Goal: Task Accomplishment & Management: Manage account settings

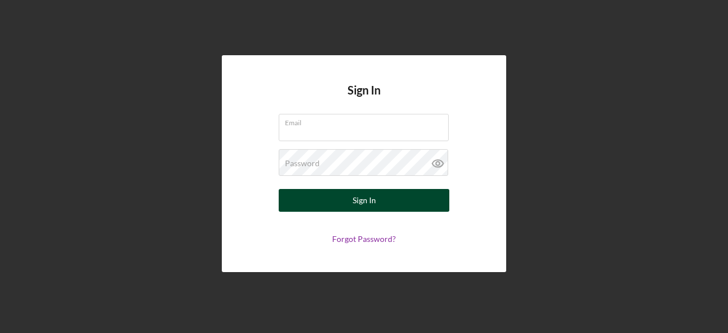
type input "[EMAIL_ADDRESS][DOMAIN_NAME]"
click at [361, 203] on div "Sign In" at bounding box center [364, 200] width 23 height 23
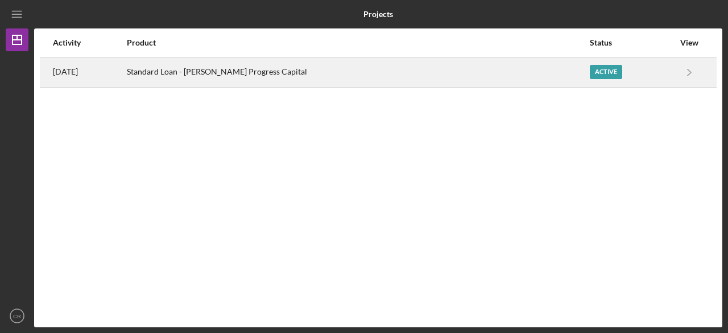
click at [590, 71] on div "Active" at bounding box center [606, 72] width 32 height 14
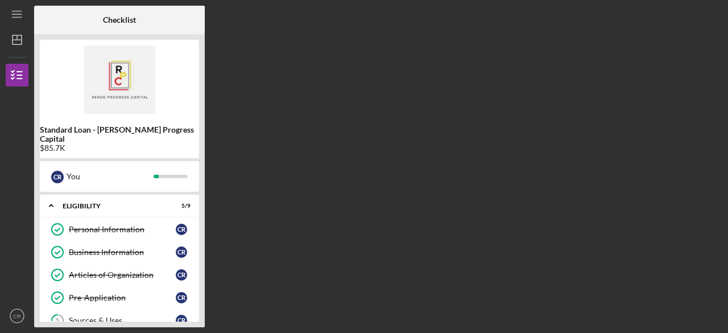
click at [200, 309] on div "Standard Loan - [PERSON_NAME] Progress Capital $85.7K C R You Icon/Expander Eli…" at bounding box center [119, 180] width 171 height 293
drag, startPoint x: 724, startPoint y: 237, endPoint x: 340, endPoint y: 225, distance: 383.7
click at [340, 225] on div "Icon/Menu Checklist Checklist Standard Loan - [PERSON_NAME] Progress Capital $8…" at bounding box center [364, 166] width 728 height 333
click at [340, 225] on div "Checklist Standard Loan - [PERSON_NAME] Progress Capital $85.7K C R You Icon/Ex…" at bounding box center [378, 166] width 688 height 321
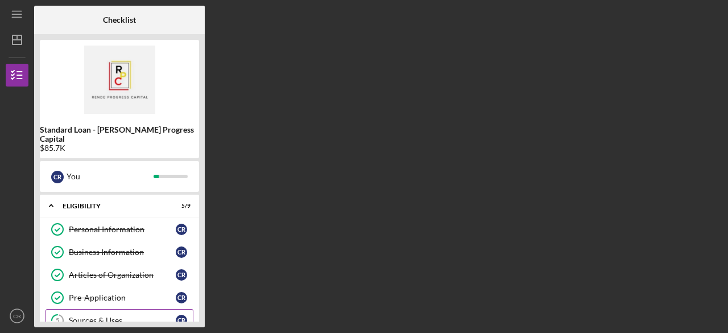
click at [61, 309] on icon "5" at bounding box center [57, 320] width 28 height 28
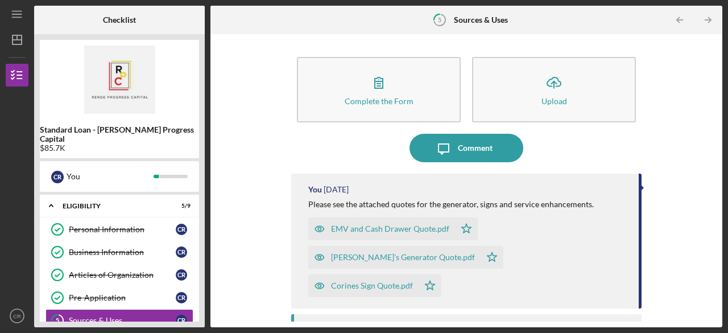
click at [705, 268] on div "Complete the Form Form Icon/Upload Upload Icon/Message Comment You [DATE] Pleas…" at bounding box center [466, 181] width 501 height 282
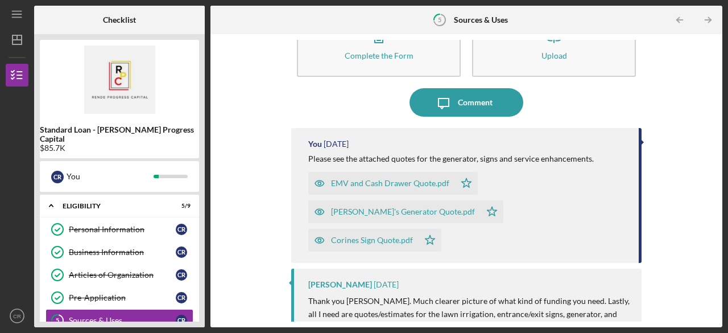
scroll to position [68, 0]
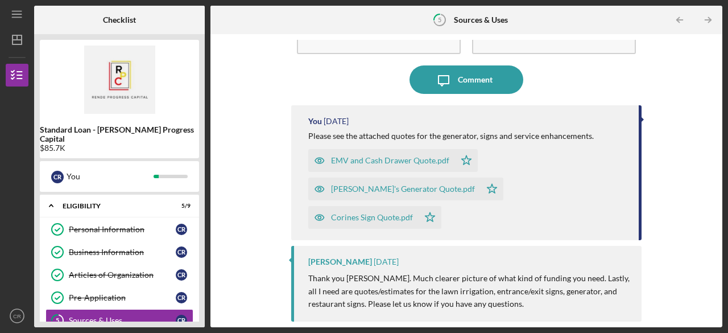
click at [203, 312] on div "Standard Loan - [PERSON_NAME] Progress Capital $85.7K C R You Icon/Expander Eli…" at bounding box center [119, 180] width 171 height 293
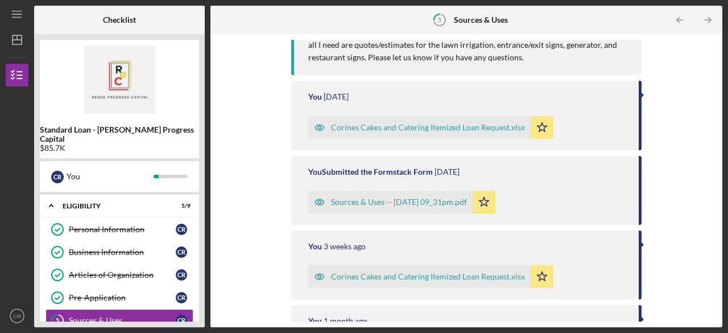
scroll to position [561, 0]
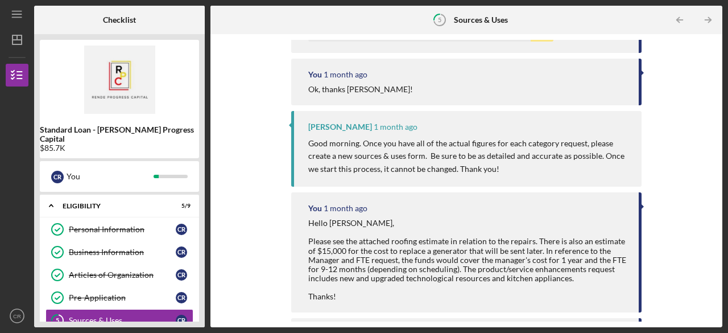
click at [200, 291] on div "Standard Loan - [PERSON_NAME] Progress Capital $85.7K C R You Icon/Expander Eli…" at bounding box center [119, 180] width 171 height 293
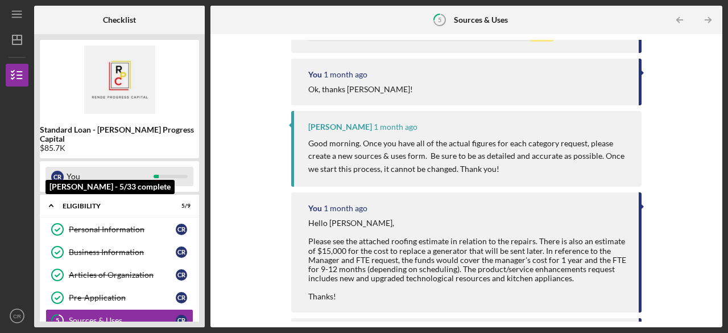
click at [168, 175] on div at bounding box center [171, 176] width 34 height 3
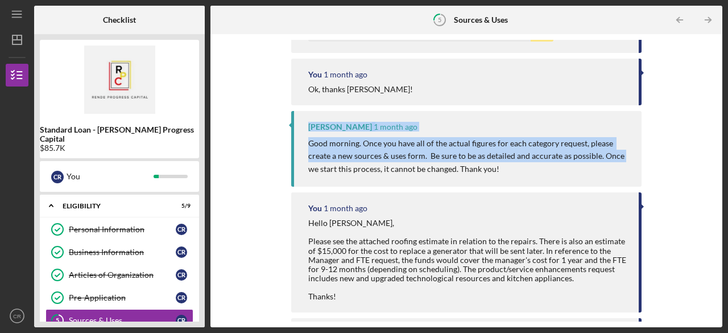
drag, startPoint x: 208, startPoint y: 98, endPoint x: 209, endPoint y: 158, distance: 59.8
click at [209, 158] on div "Checklist Standard Loan - [PERSON_NAME] Progress Capital $85.7K C R You Icon/Ex…" at bounding box center [378, 166] width 688 height 321
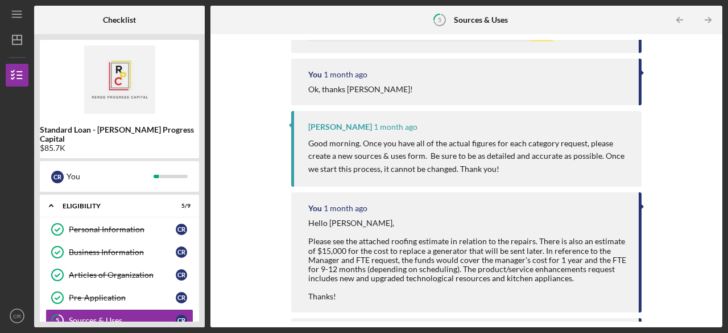
click at [204, 164] on div "Standard Loan - [PERSON_NAME] Progress Capital $85.7K C R You Icon/Expander Eli…" at bounding box center [119, 180] width 171 height 293
click at [717, 276] on div "Complete the Form Form Icon/Upload Upload Icon/Message Comment You [DATE] Pleas…" at bounding box center [467, 180] width 512 height 293
click at [225, 119] on div "Complete the Form Form Icon/Upload Upload Icon/Message Comment You [DATE] Pleas…" at bounding box center [466, 181] width 501 height 282
click at [43, 238] on icon "Business Information" at bounding box center [57, 252] width 28 height 28
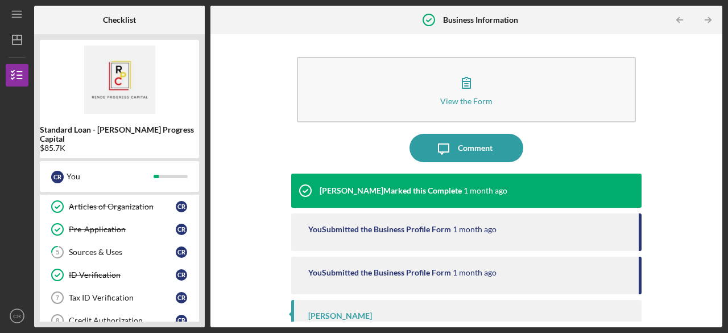
scroll to position [91, 0]
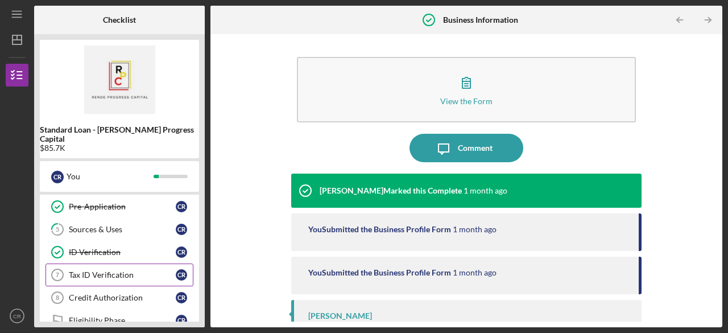
click at [90, 270] on div "Tax ID Verification" at bounding box center [122, 274] width 107 height 9
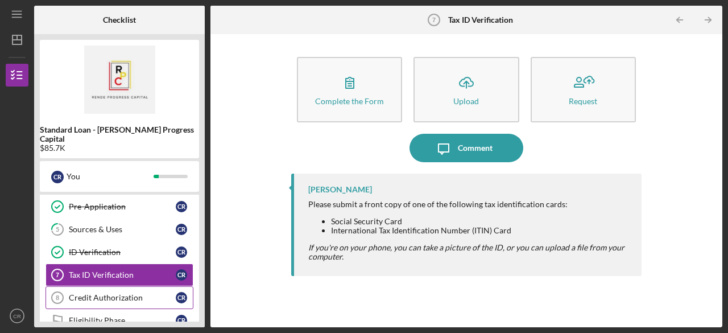
click at [131, 293] on div "Credit Authorization" at bounding box center [122, 297] width 107 height 9
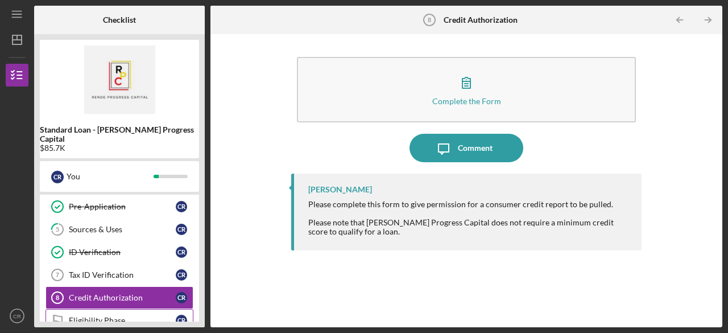
click at [110, 316] on div "Eligibility Phase" at bounding box center [122, 320] width 107 height 9
